Goal: Answer question/provide support: Share knowledge or assist other users

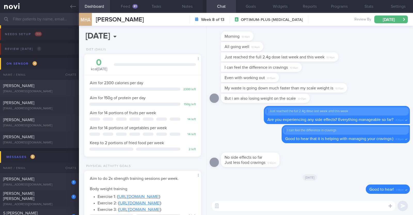
select select "9"
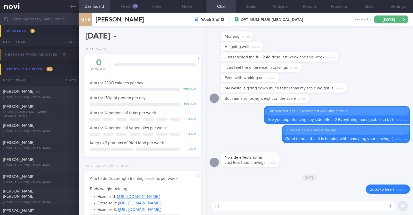
scroll to position [51, 0]
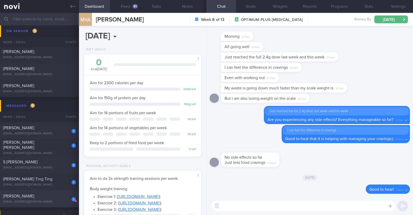
click at [58, 195] on div "Irshah Iraimi" at bounding box center [38, 195] width 71 height 5
type input "R/v/ 2/10"
type textarea "34M Co-morbidities: Dyslipidemia Hyperuricemia Nil meds Mounjaro 5mg wkly Seden…"
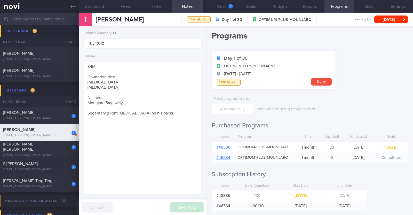
scroll to position [126, 0]
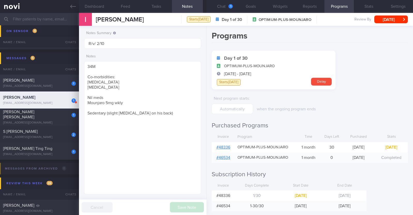
click at [54, 79] on div "Goh Jia Yong" at bounding box center [38, 80] width 71 height 5
click at [377, 16] on button "[DATE]" at bounding box center [391, 19] width 34 height 8
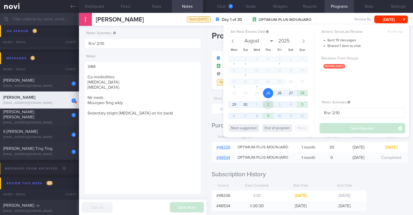
click at [271, 103] on span "2" at bounding box center [268, 104] width 10 height 10
select select "9"
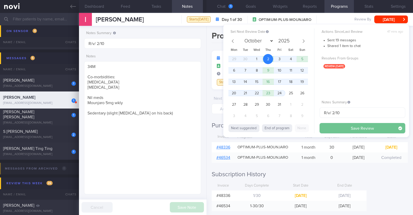
click at [329, 128] on button "Save Review" at bounding box center [362, 128] width 86 height 10
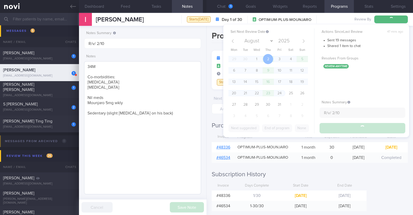
scroll to position [99, 0]
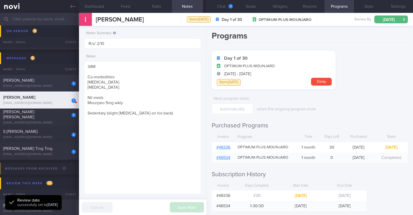
click at [60, 87] on div "jia.yong.goh@gmail.com" at bounding box center [39, 86] width 73 height 4
type textarea "42M Comorbidities: Borderline high cholesterol - not on f/up, not on meds Eleva…"
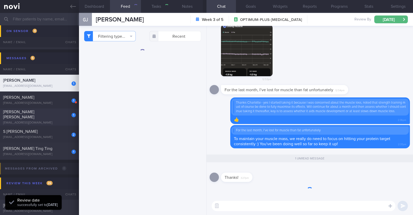
click at [44, 117] on div "1 Joseph dela Serna josephdelaserna@yahoo.com" at bounding box center [39, 116] width 79 height 15
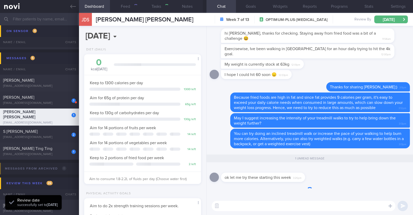
type input "R/v with Dr Todd 1/10"
type textarea "44M Comorbidities: T2DM - not on medications f/up GP White Coat (Telemed) HTN H…"
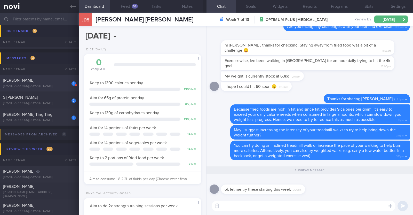
click at [52, 82] on div "Irshah Iraimi" at bounding box center [38, 80] width 71 height 5
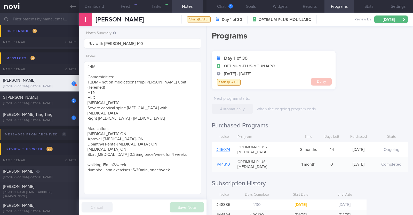
type input "R/v/ 2/10"
type textarea "34M Co-morbidities: Dyslipidemia Hyperuricemia Nil meds Mounjaro 5mg wkly Seden…"
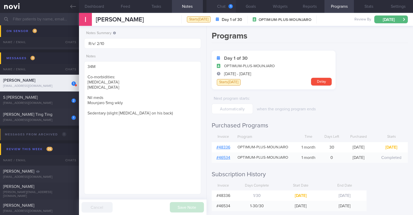
click at [215, 10] on button "Chat 1" at bounding box center [220, 6] width 29 height 13
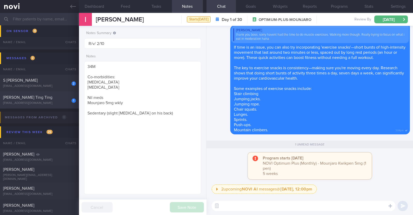
click at [30, 102] on div "wtttan@gmail.com" at bounding box center [39, 103] width 73 height 4
type textarea "52F Co-morbidities: HTN Hepatic steatosis Gastritis Recent endoscopic evaluatio…"
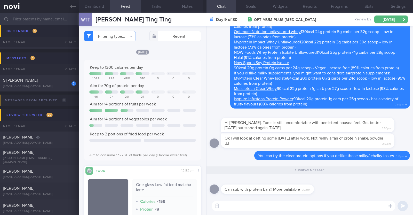
click at [253, 207] on textarea at bounding box center [303, 205] width 184 height 10
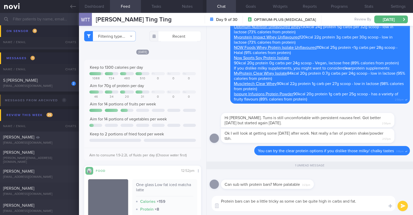
paste textarea "A good "protein bar" will have at least 40% calories from protein. 1 gram prote…"
type textarea "Protein bars can be a little tricky as some can be quite high in carbs and fat.…"
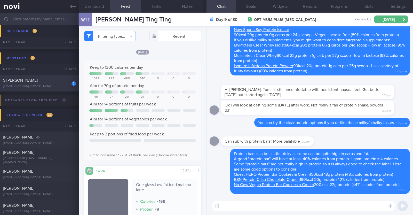
click at [61, 79] on div "S navveen Prakkash" at bounding box center [38, 80] width 71 height 5
type input "Not continuing with program after it ends"
type textarea "29M Comorbidities Obesity Elevated BP Likely insulin resistance Dyslipidemia Vi…"
select select "8"
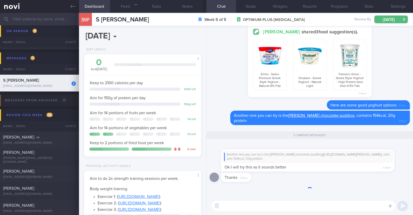
scroll to position [59, 103]
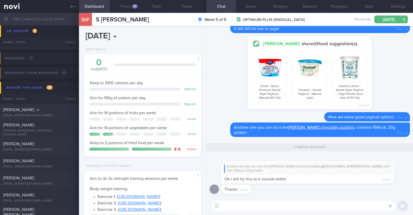
click at [280, 207] on textarea at bounding box center [303, 205] width 184 height 10
type textarea "no problem!"
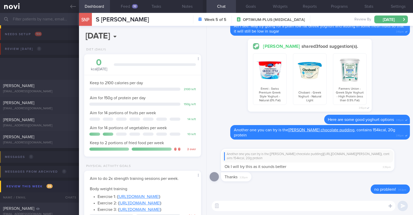
select select "8"
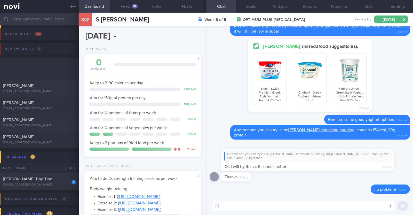
select select "8"
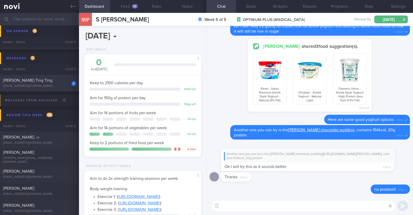
click at [56, 81] on div "[PERSON_NAME] Ting Ting" at bounding box center [38, 80] width 71 height 5
type textarea "52F Co-morbidities: HTN Hepatic steatosis Gastritis Recent endoscopic evaluatio…"
select select "9"
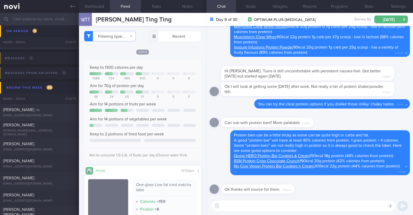
click at [262, 209] on textarea at bounding box center [303, 205] width 184 height 10
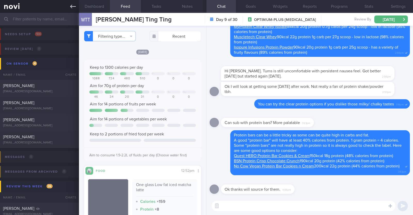
click at [72, 10] on link at bounding box center [39, 6] width 79 height 13
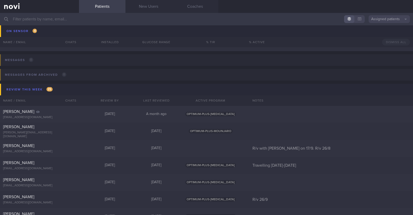
scroll to position [32, 0]
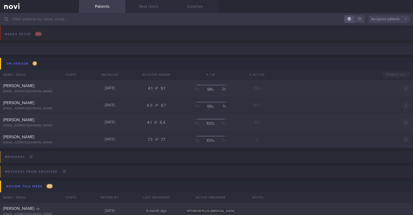
scroll to position [32, 0]
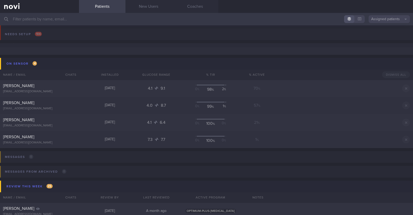
scroll to position [32, 0]
